Goal: Information Seeking & Learning: Find specific fact

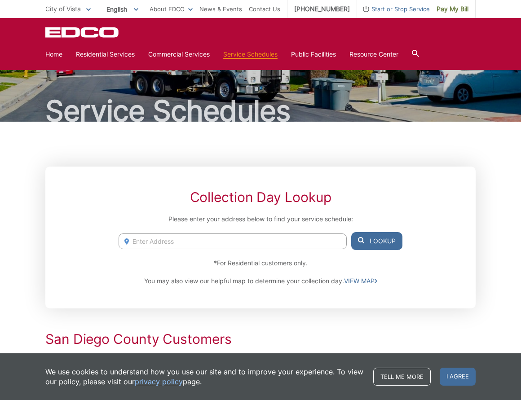
scroll to position [35, 0]
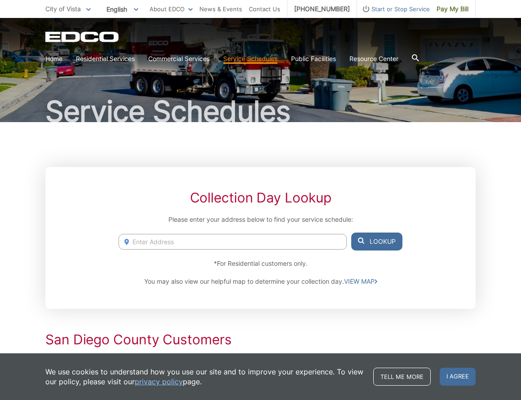
click at [175, 239] on input "Enter Address" at bounding box center [233, 242] width 228 height 16
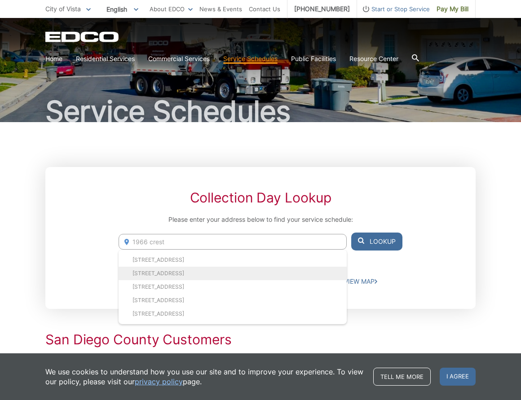
click at [193, 272] on li "1966 Cresthaven Dr, Vista, CA, 92084" at bounding box center [233, 273] width 228 height 13
type input "1966 Cresthaven Dr, Vista, CA, 92084"
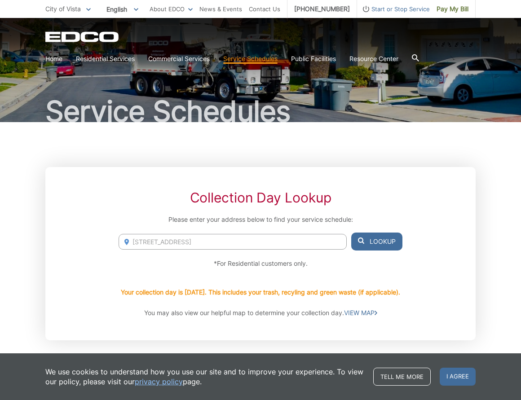
click at [384, 240] on button "Lookup" at bounding box center [376, 242] width 51 height 18
drag, startPoint x: 284, startPoint y: 287, endPoint x: 379, endPoint y: 283, distance: 94.4
click at [379, 287] on p "Your collection day is Tuesday. This includes your trash, recyling and green wa…" at bounding box center [260, 292] width 279 height 10
copy p "trash, recyling and green waste"
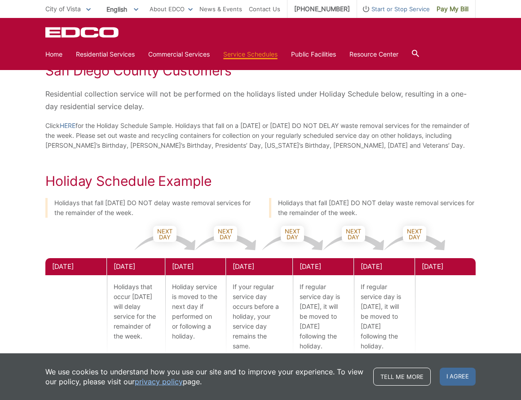
scroll to position [0, 0]
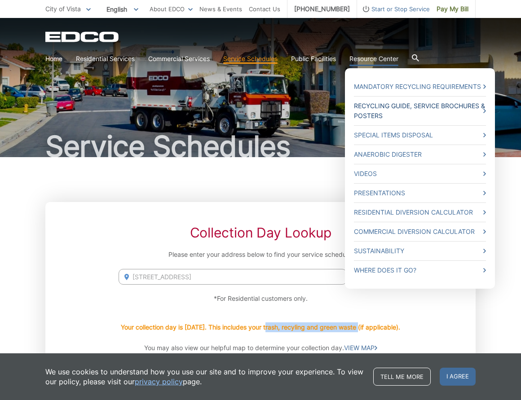
click at [370, 116] on link "Recycling Guide, Service Brochures & Posters" at bounding box center [420, 111] width 132 height 20
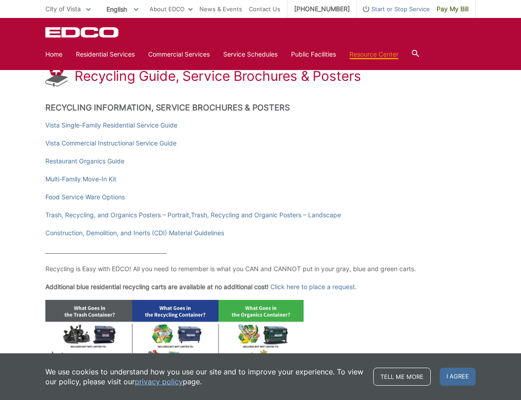
scroll to position [138, 0]
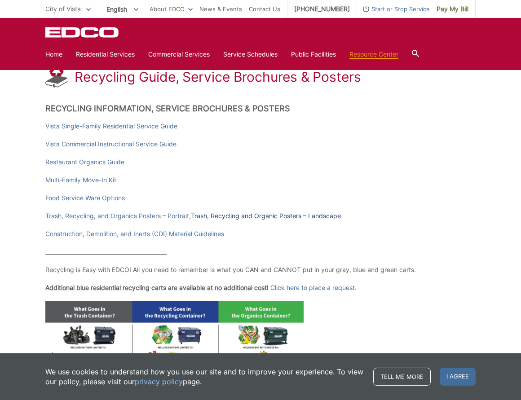
click at [256, 214] on link "Trash, Recycling and Organic Posters – Landscape" at bounding box center [266, 216] width 150 height 10
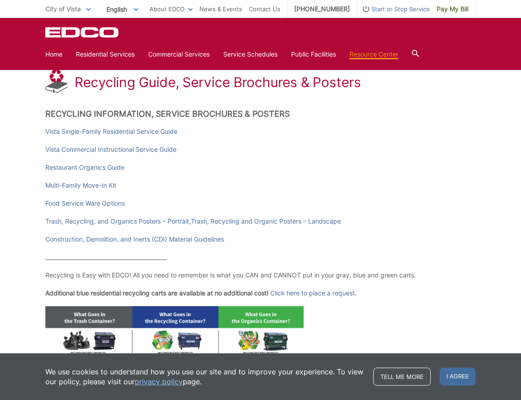
scroll to position [132, 0]
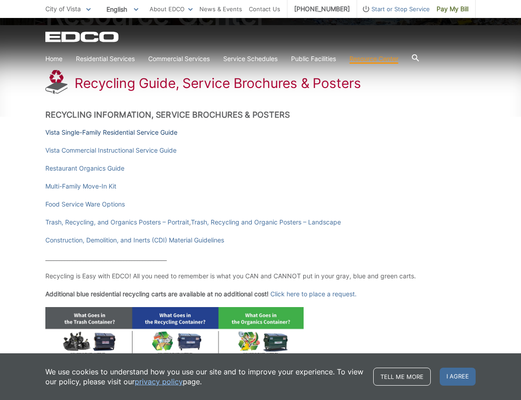
click at [162, 133] on link "Vista Single-Family Residential Service Guide" at bounding box center [111, 133] width 132 height 10
